Goal: Task Accomplishment & Management: Manage account settings

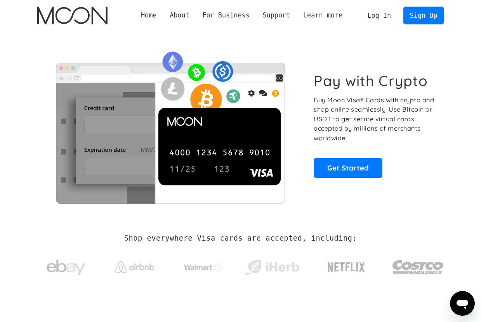
click at [388, 17] on link "Log In" at bounding box center [379, 15] width 36 height 17
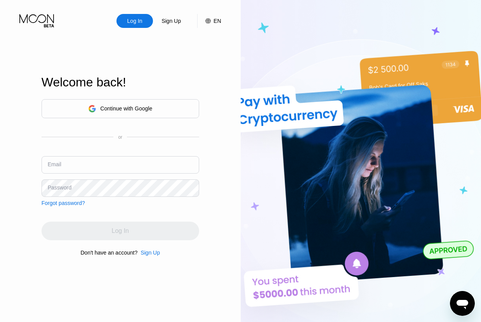
click at [96, 115] on div "Continue with Google" at bounding box center [119, 108] width 157 height 19
